Goal: Go to known website: Access a specific website the user already knows

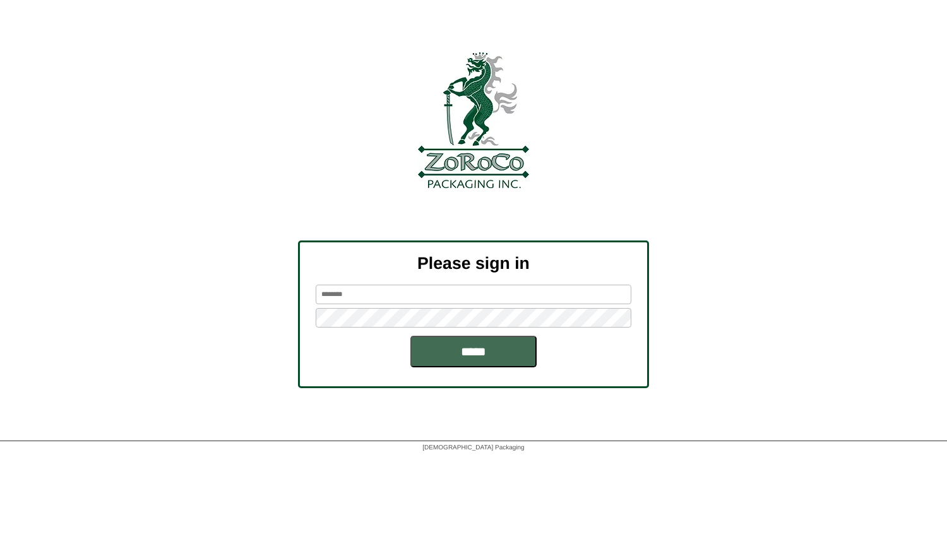
type input "*****"
click at [467, 351] on input "*****" at bounding box center [474, 352] width 126 height 32
